Goal: Task Accomplishment & Management: Manage account settings

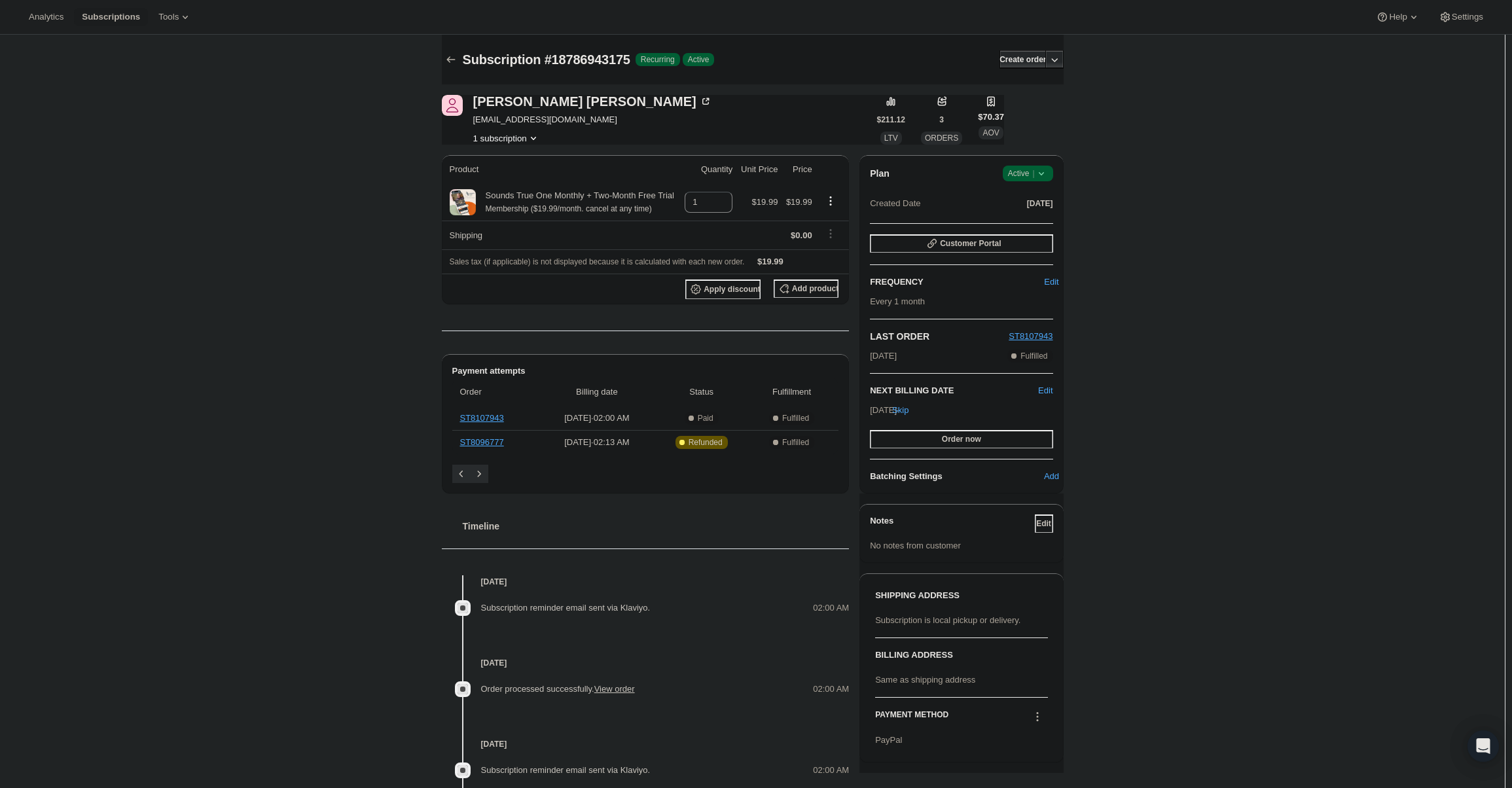
click at [1015, 173] on span "Active |" at bounding box center [1027, 173] width 40 height 13
click at [1013, 217] on span "Cancel subscription" at bounding box center [1031, 222] width 74 height 10
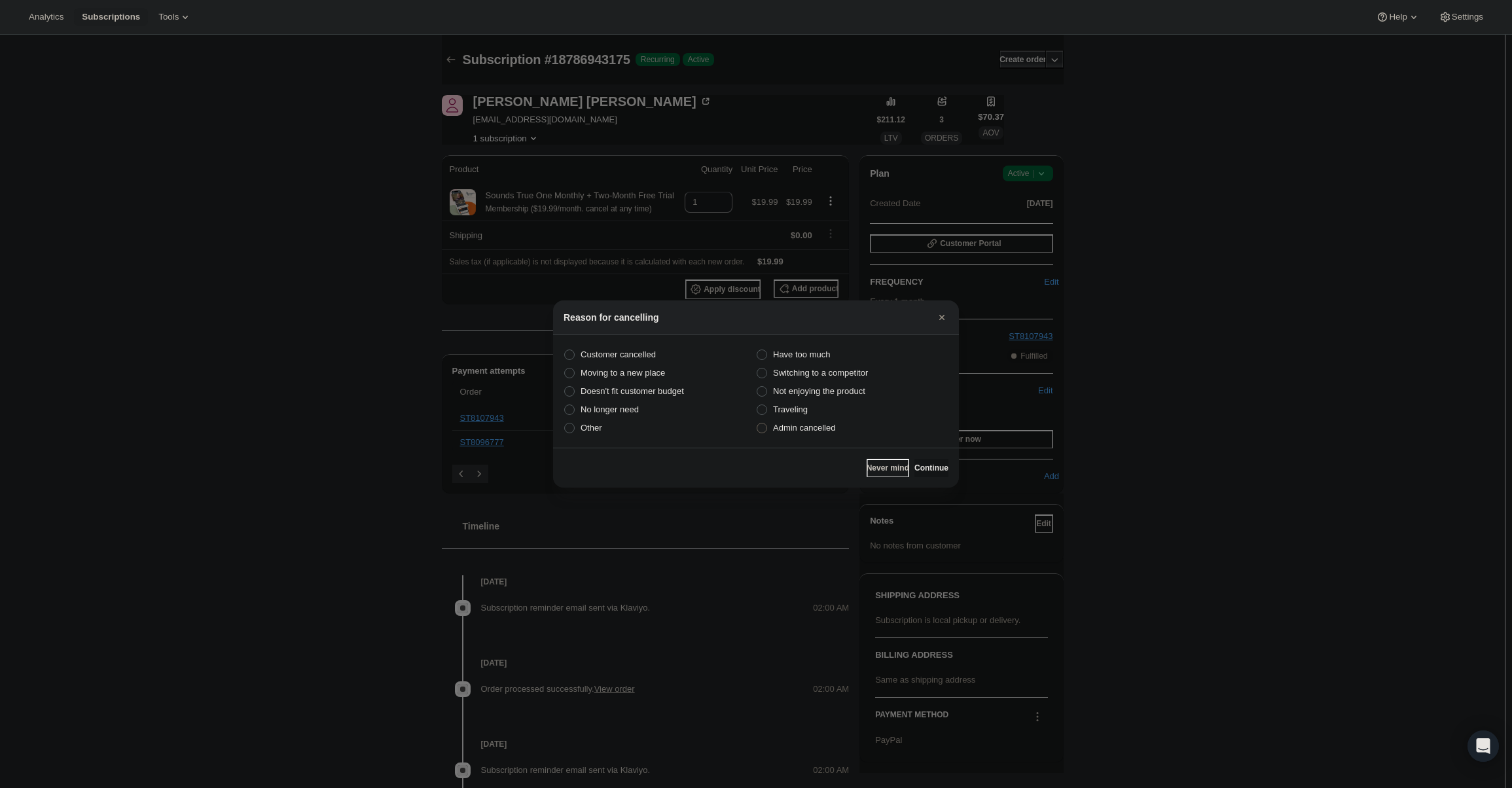
click at [804, 434] on span "Admin cancelled" at bounding box center [803, 427] width 62 height 13
click at [757, 424] on input "Admin cancelled" at bounding box center [757, 423] width 1 height 1
radio input "true"
click at [920, 464] on span "Continue" at bounding box center [931, 468] width 34 height 10
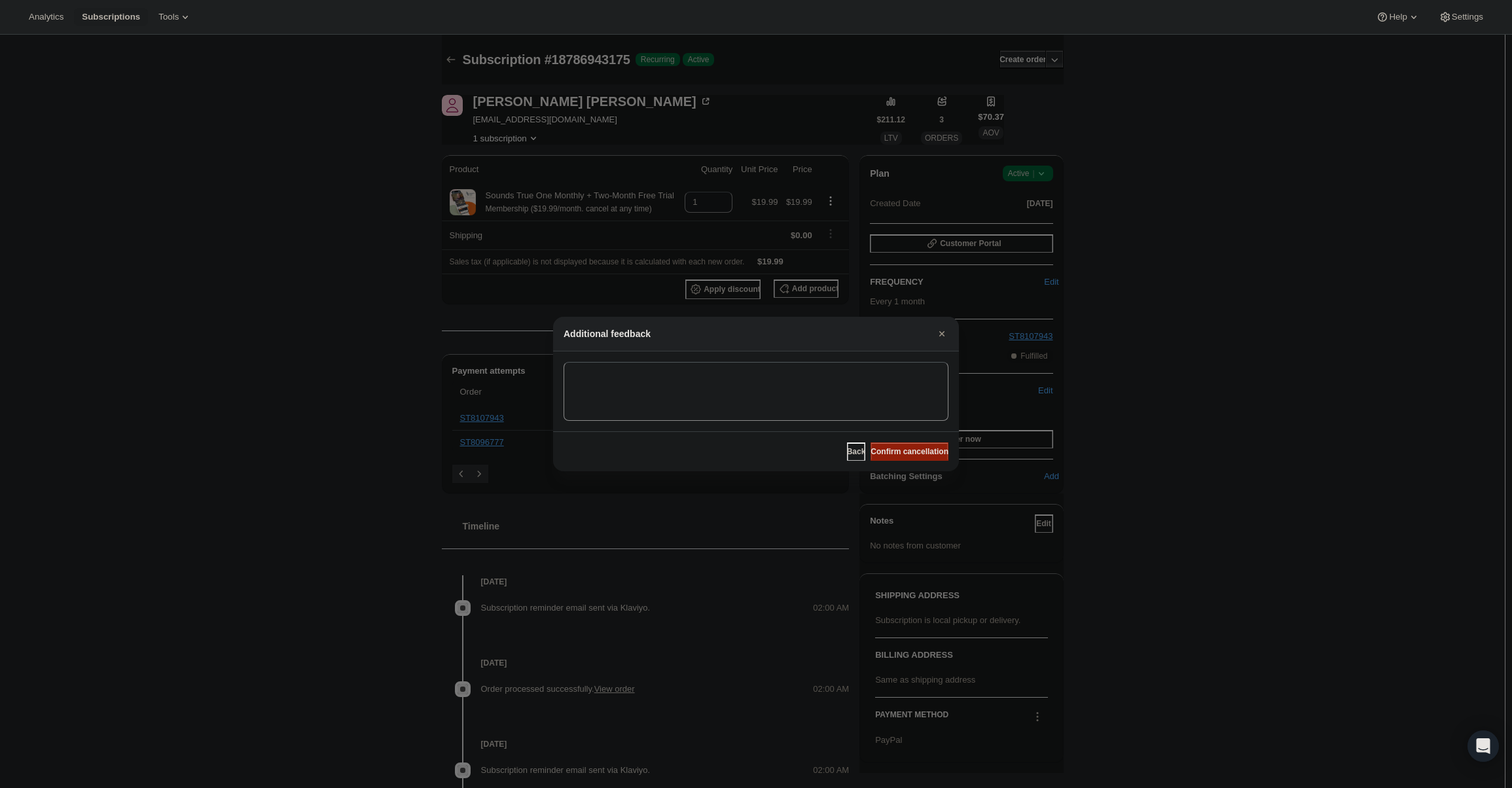
click at [909, 453] on span "Confirm cancellation" at bounding box center [909, 452] width 78 height 10
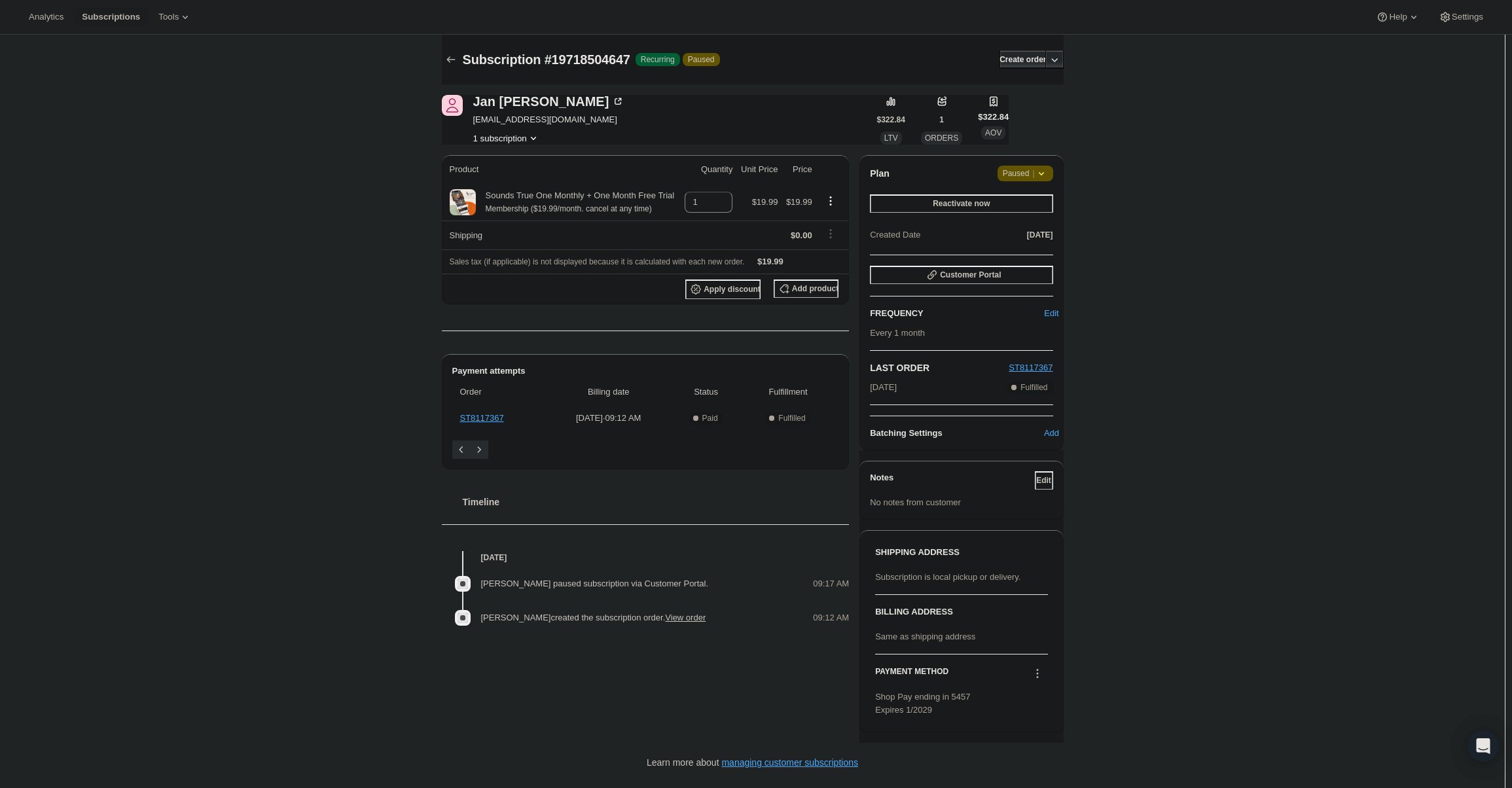
click at [1039, 169] on icon at bounding box center [1041, 173] width 13 height 13
click at [1026, 194] on span "Cancel subscription" at bounding box center [1029, 199] width 74 height 10
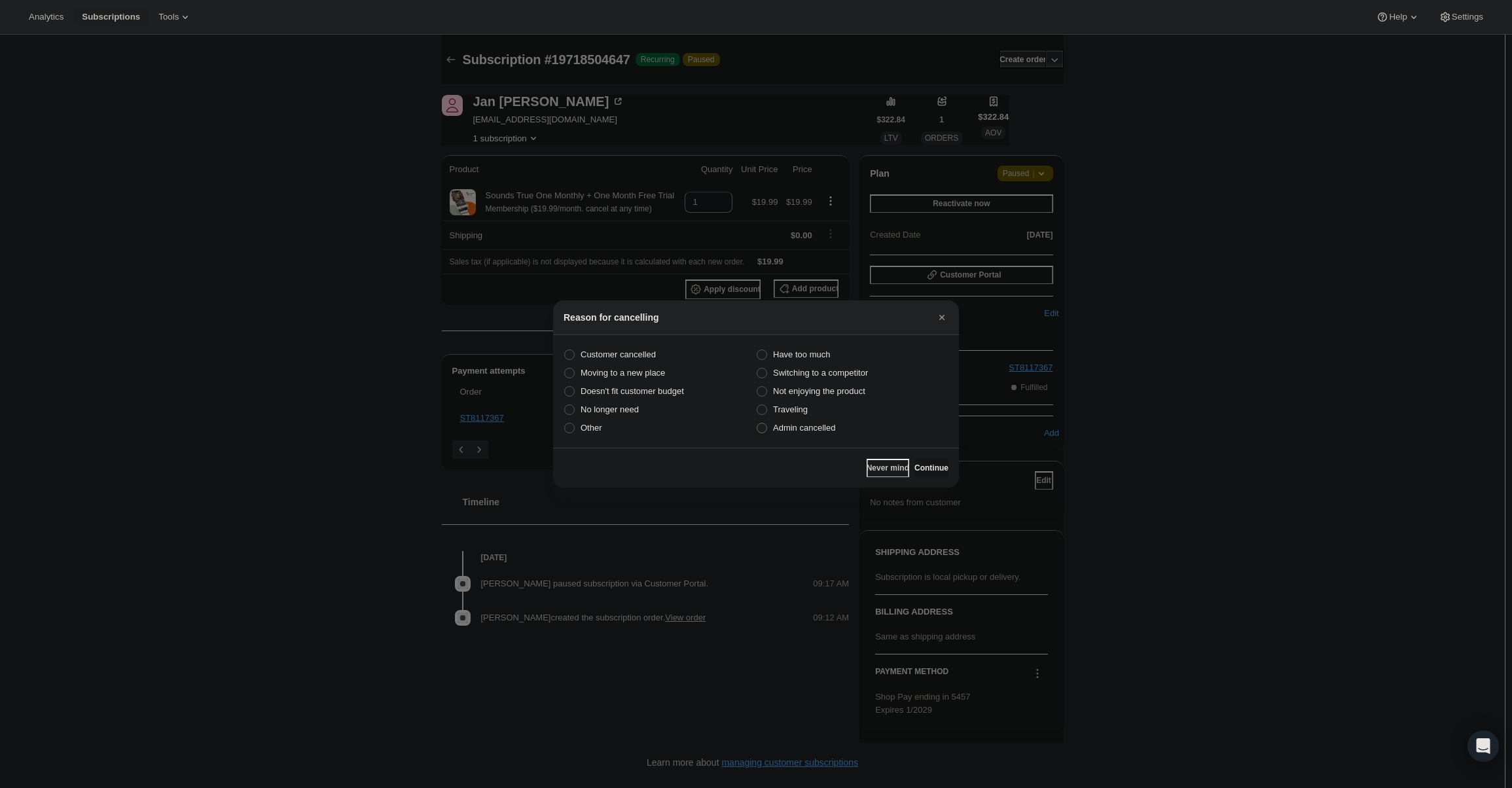
click at [806, 425] on span "Admin cancelled" at bounding box center [803, 428] width 62 height 10
click at [757, 424] on input "Admin cancelled" at bounding box center [757, 423] width 1 height 1
radio input "true"
drag, startPoint x: 920, startPoint y: 467, endPoint x: 909, endPoint y: 447, distance: 22.8
click at [919, 466] on span "Continue" at bounding box center [931, 468] width 34 height 10
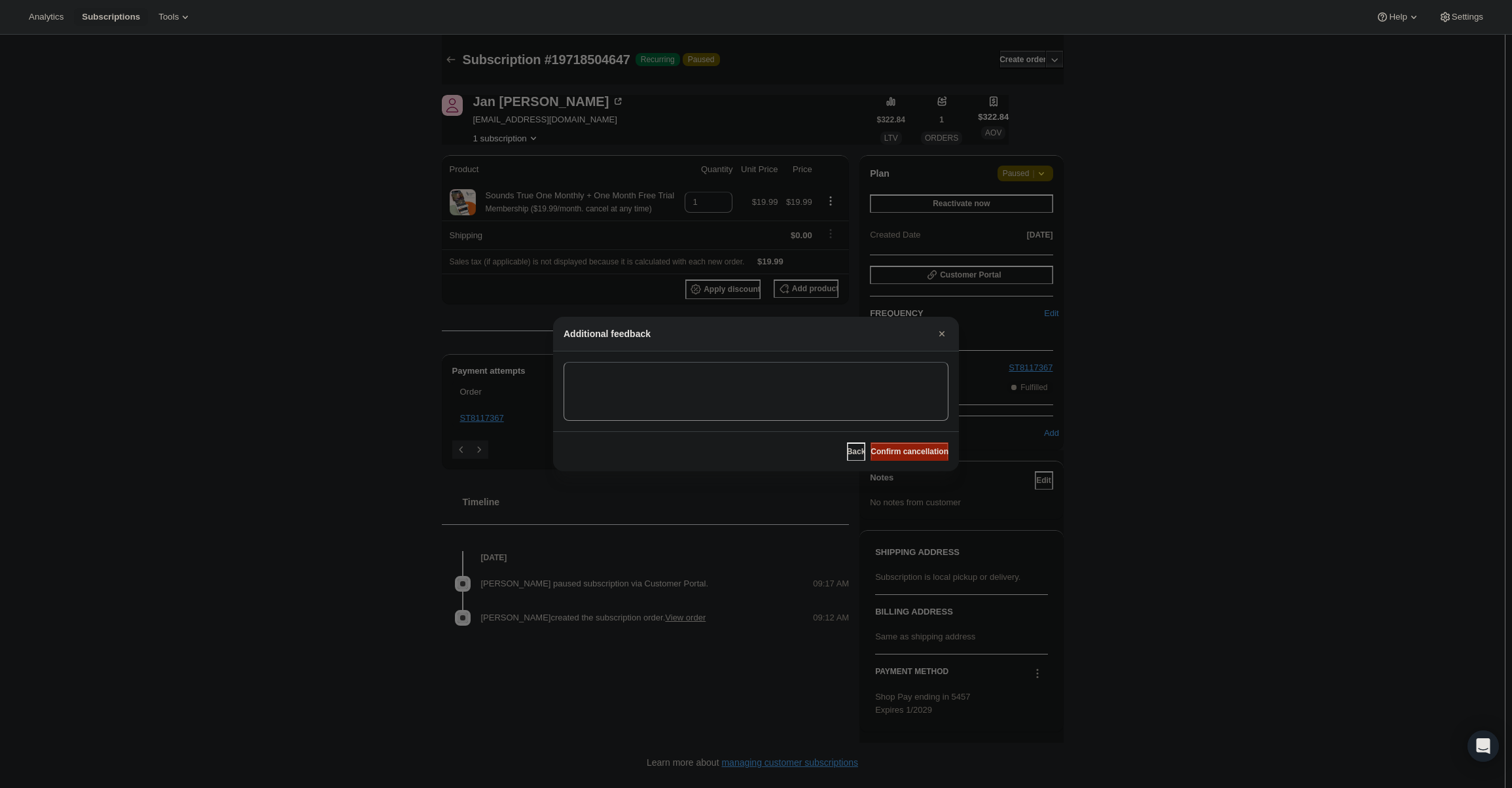
click at [908, 447] on button "Confirm cancellation" at bounding box center [909, 452] width 78 height 19
